Goal: Check status: Check status

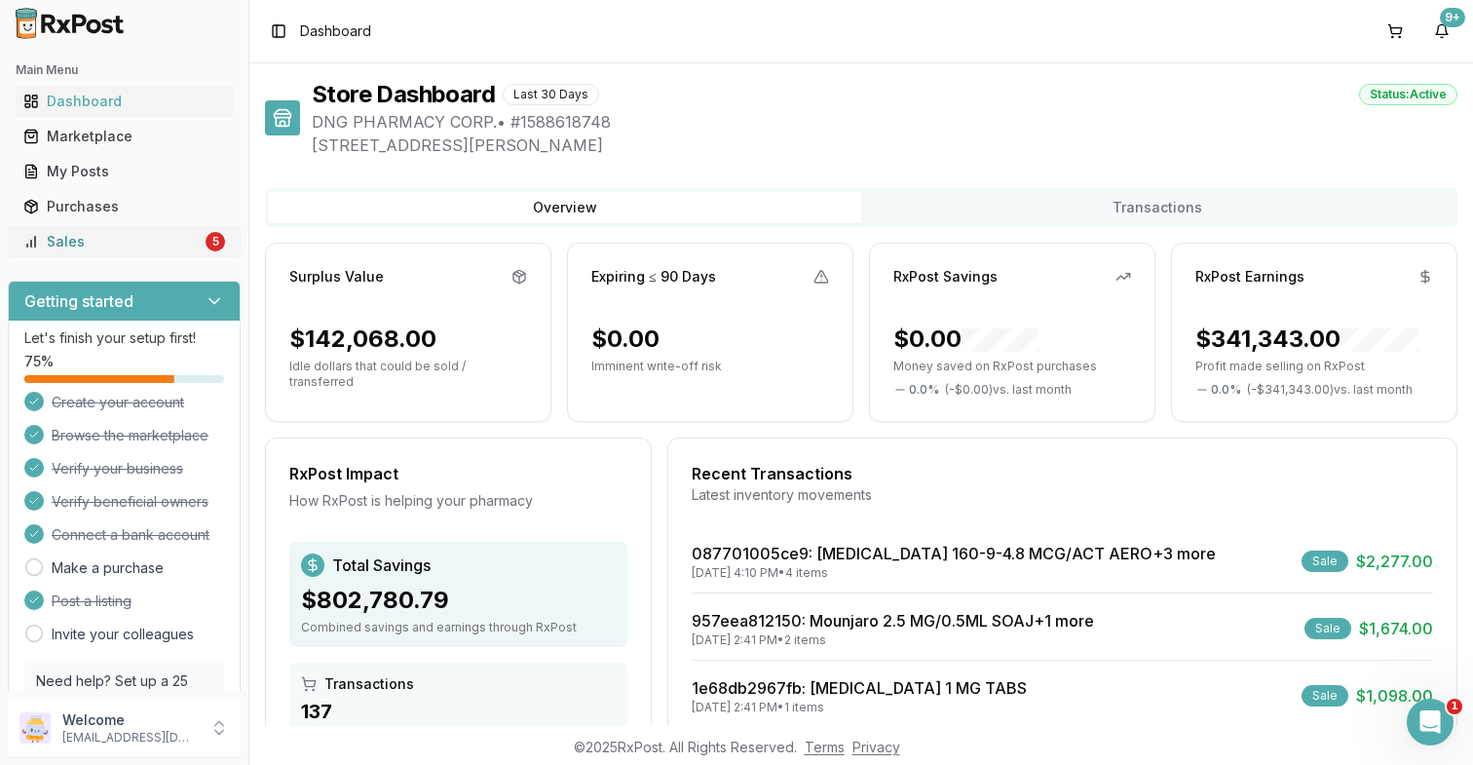
click at [68, 245] on div "Sales" at bounding box center [112, 241] width 178 height 19
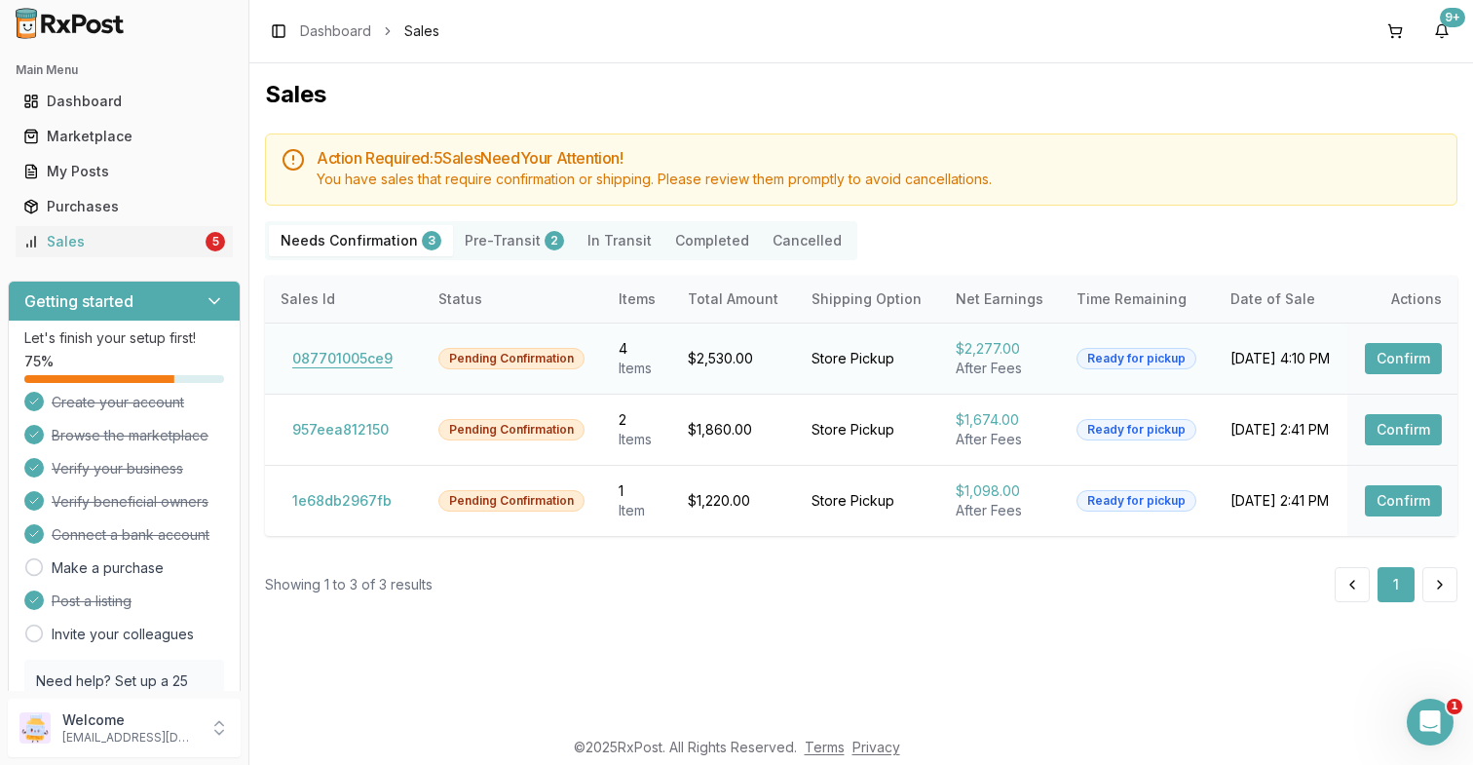
click at [329, 362] on button "087701005ce9" at bounding box center [343, 358] width 124 height 31
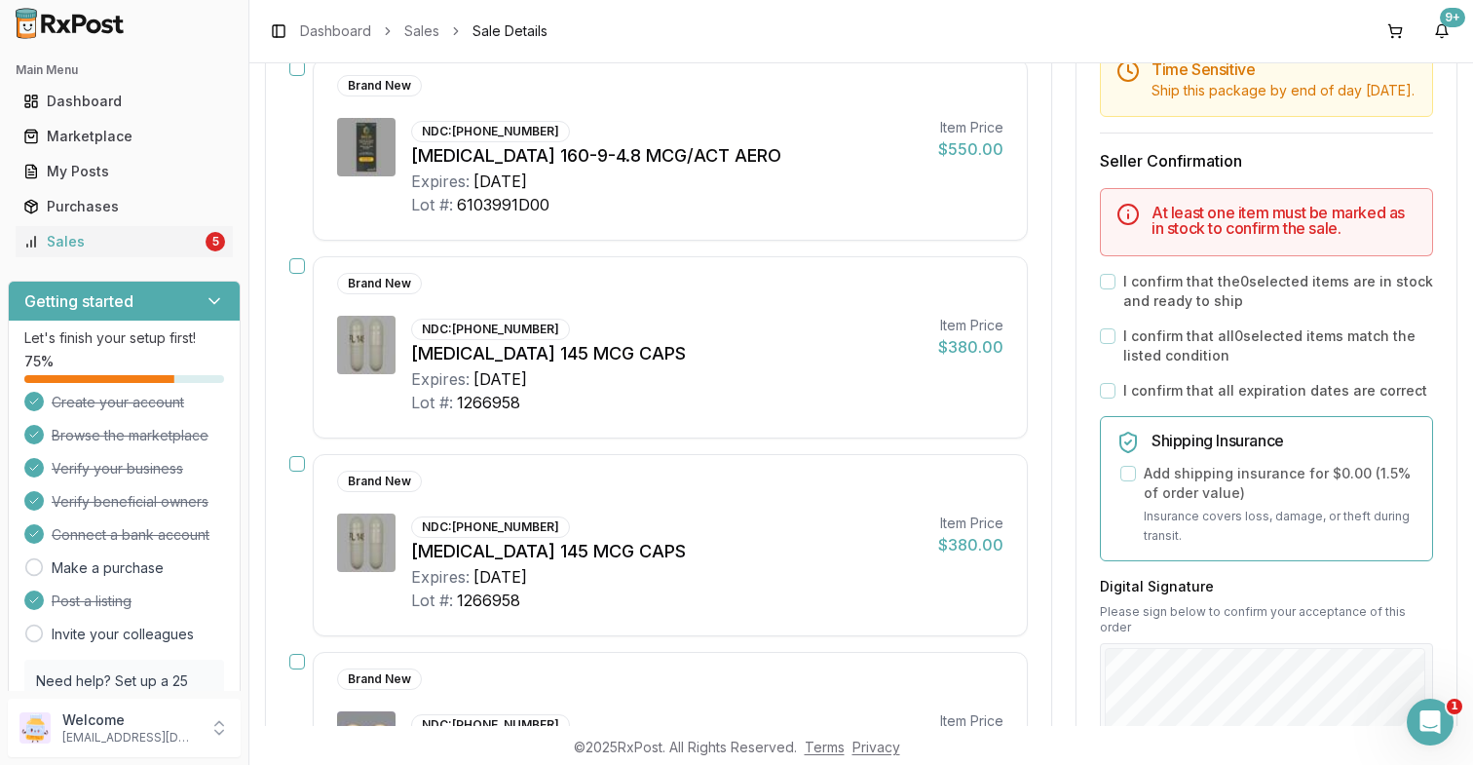
scroll to position [316, 0]
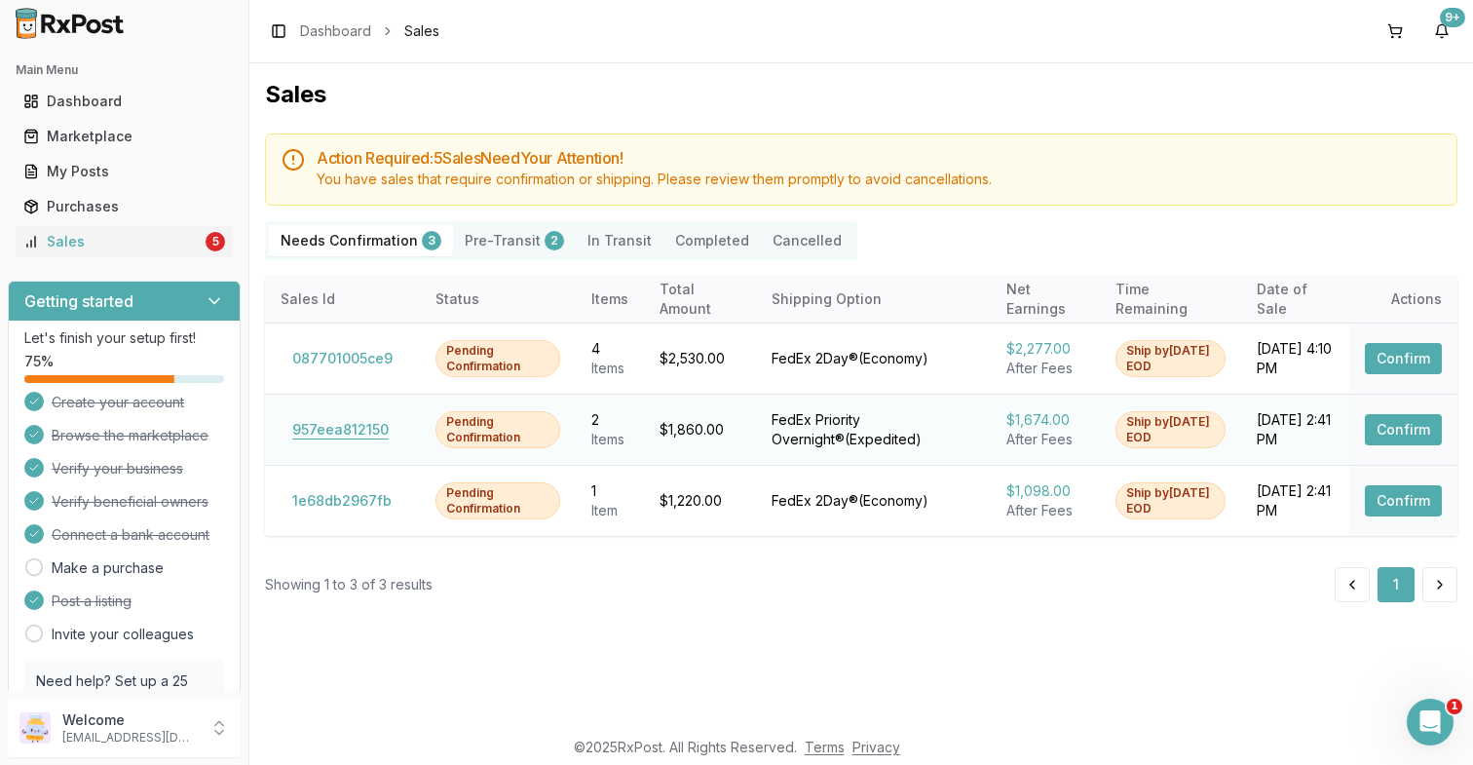
click at [305, 426] on button "957eea812150" at bounding box center [341, 429] width 120 height 31
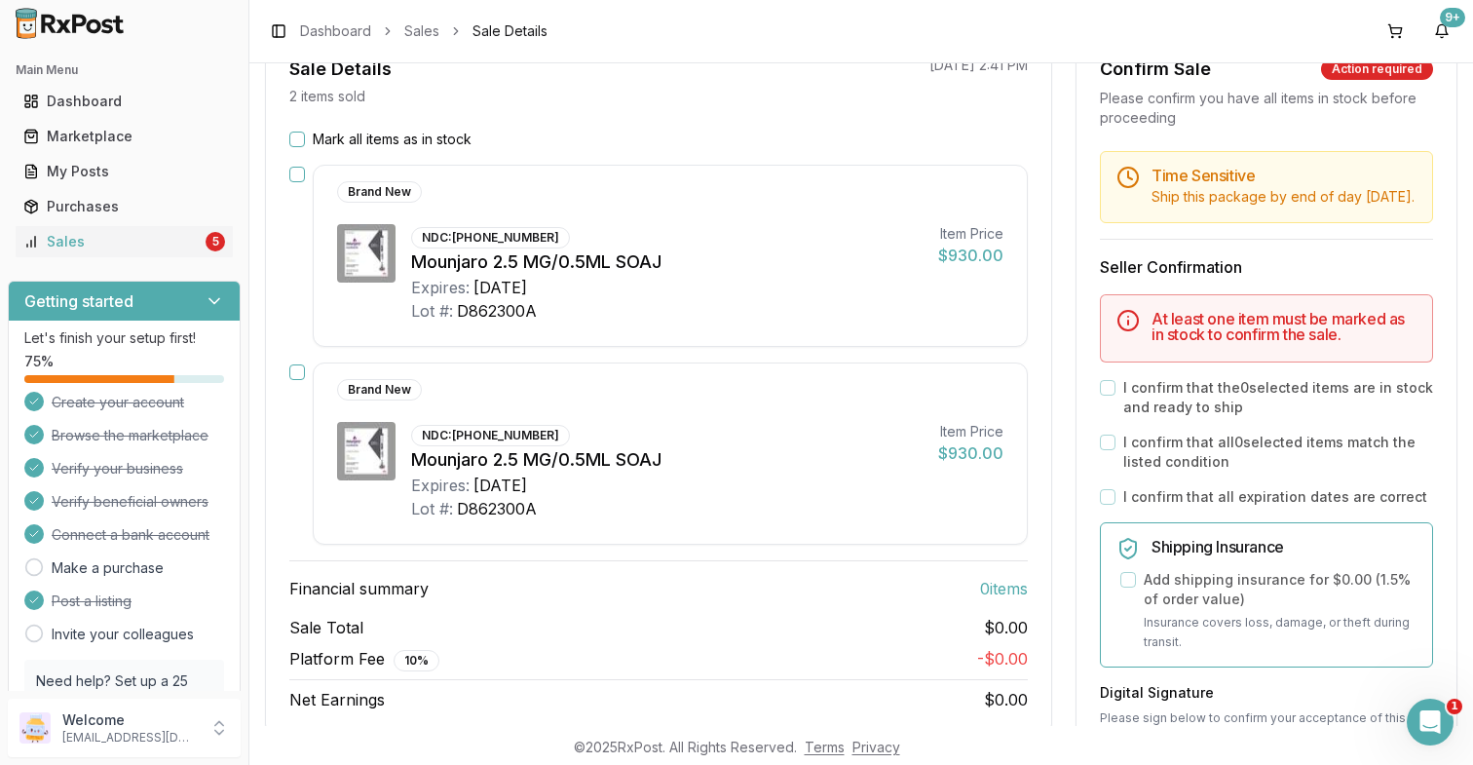
scroll to position [208, 0]
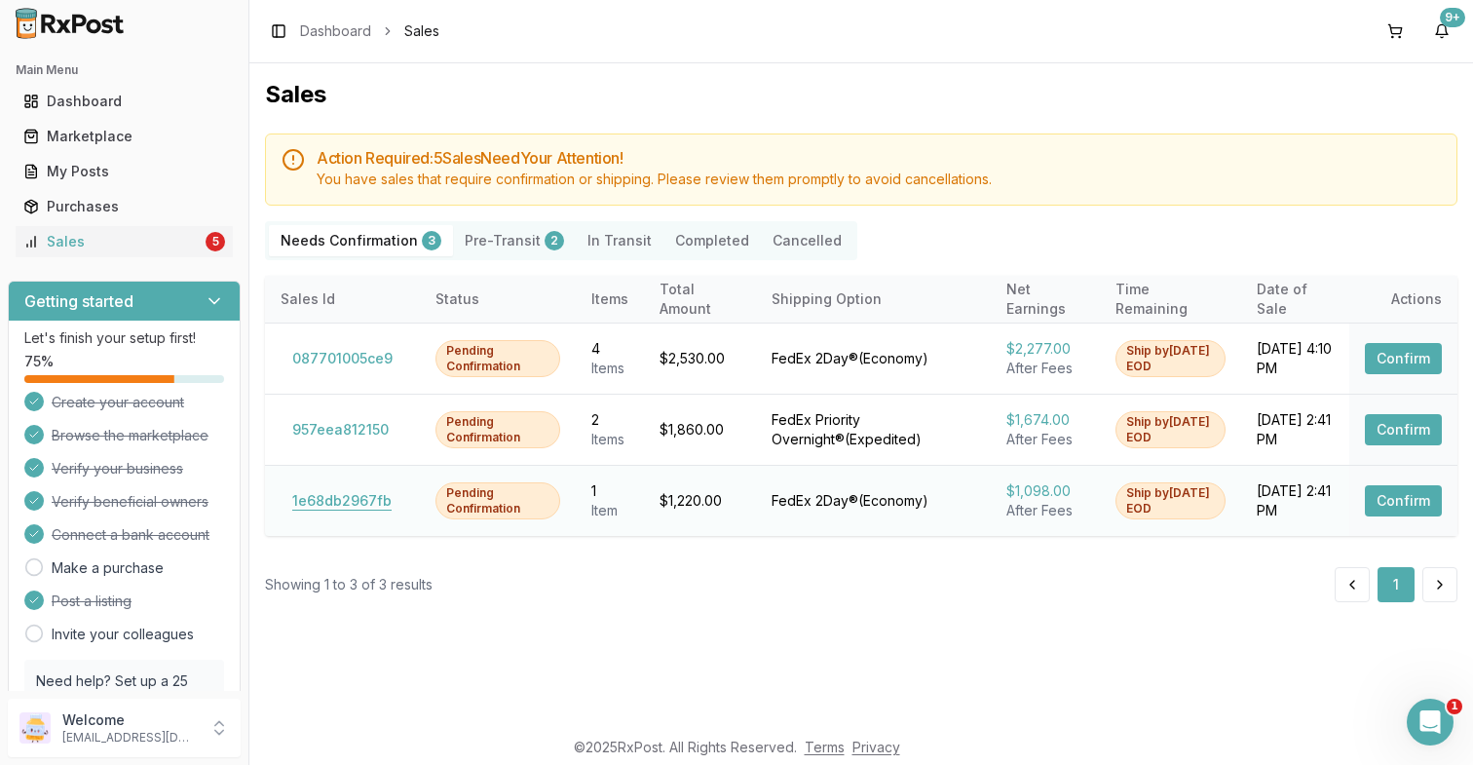
click at [348, 502] on button "1e68db2967fb" at bounding box center [342, 500] width 123 height 31
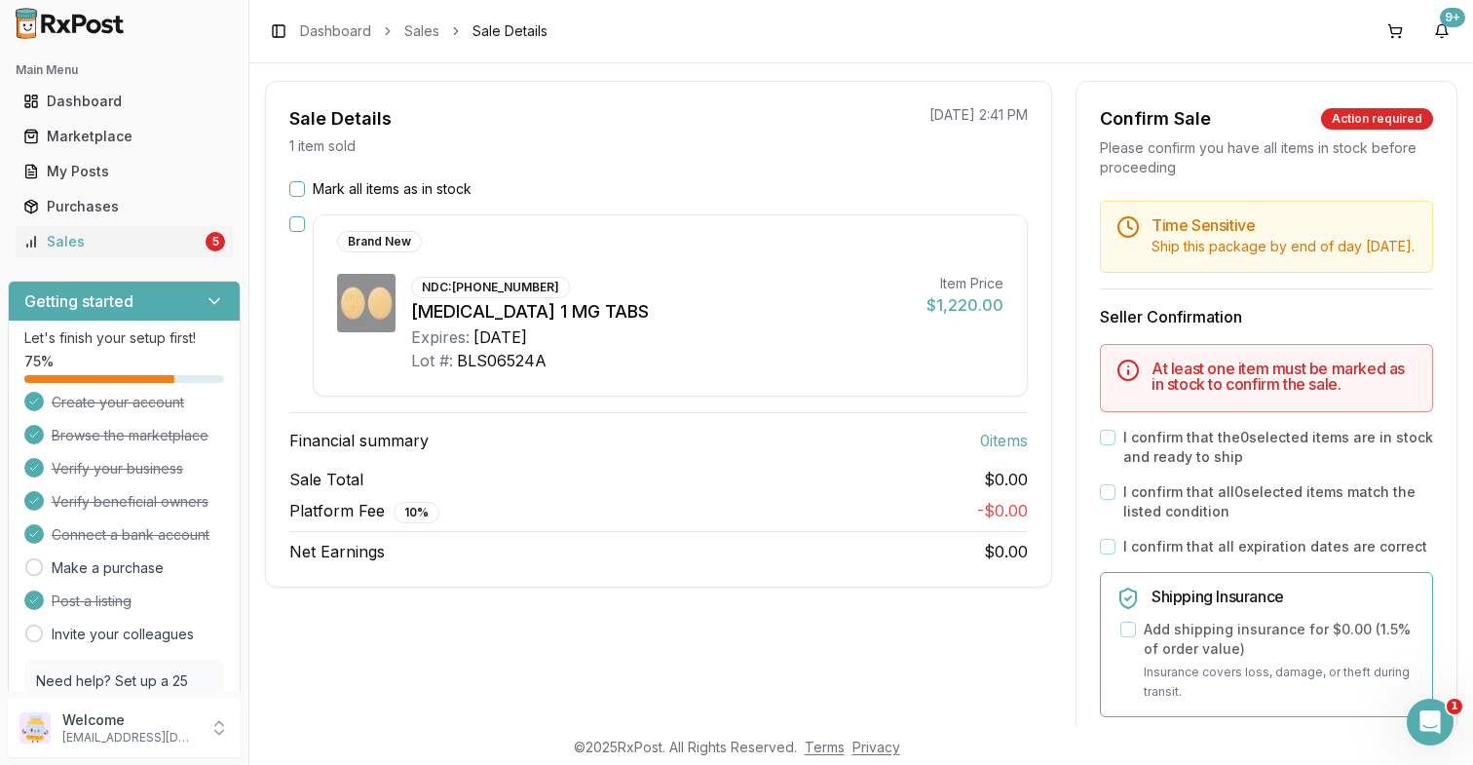
scroll to position [185, 0]
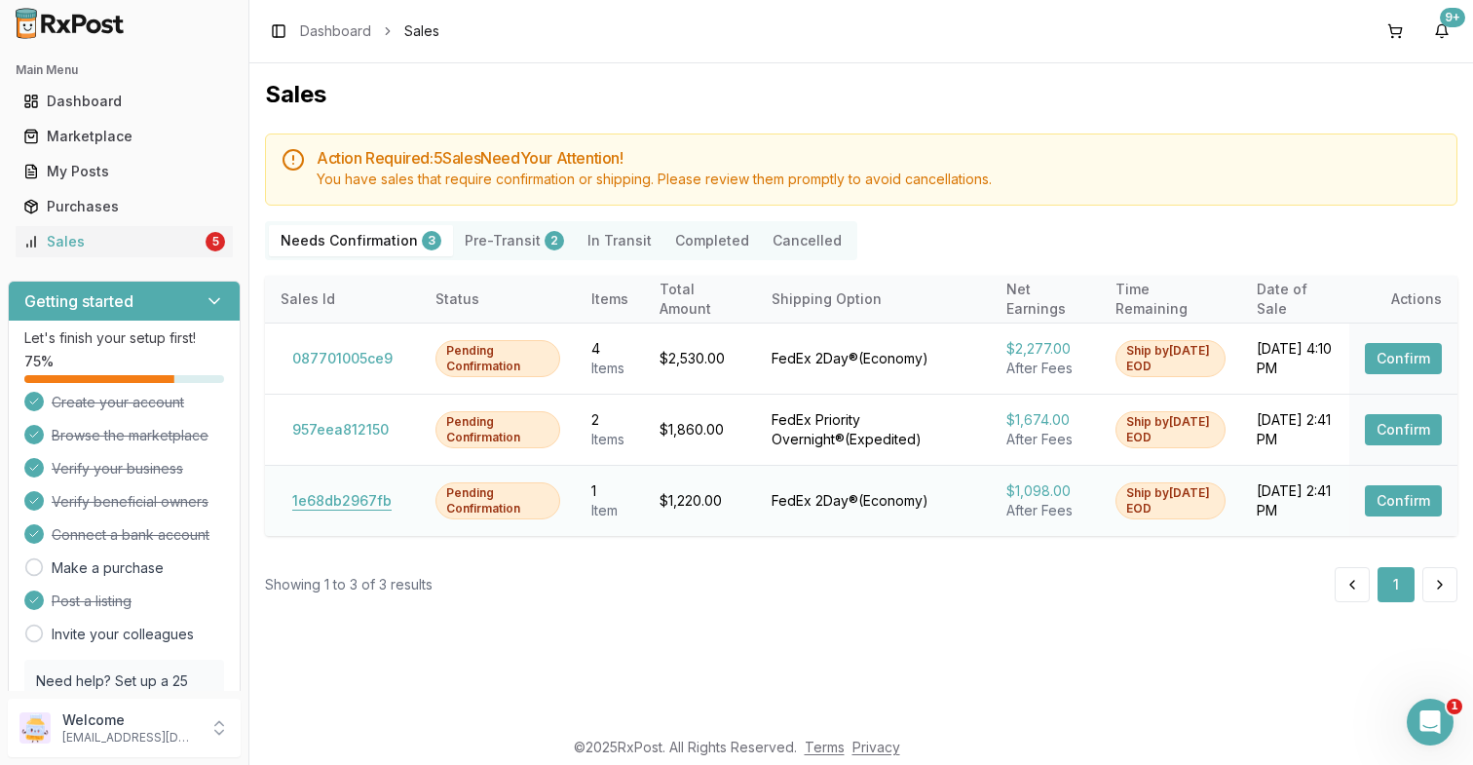
click at [353, 504] on button "1e68db2967fb" at bounding box center [342, 500] width 123 height 31
